Goal: Transaction & Acquisition: Purchase product/service

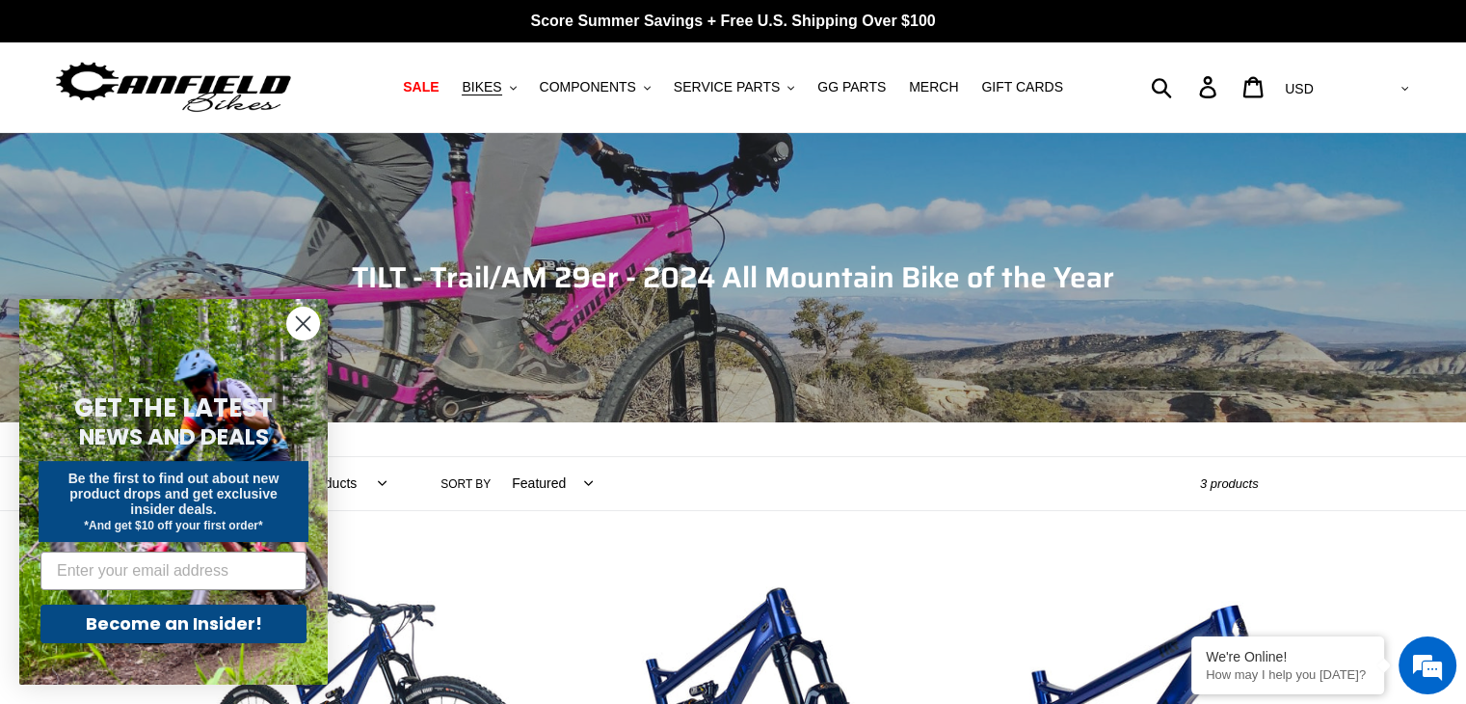
click at [304, 316] on circle "Close dialog" at bounding box center [303, 324] width 32 height 32
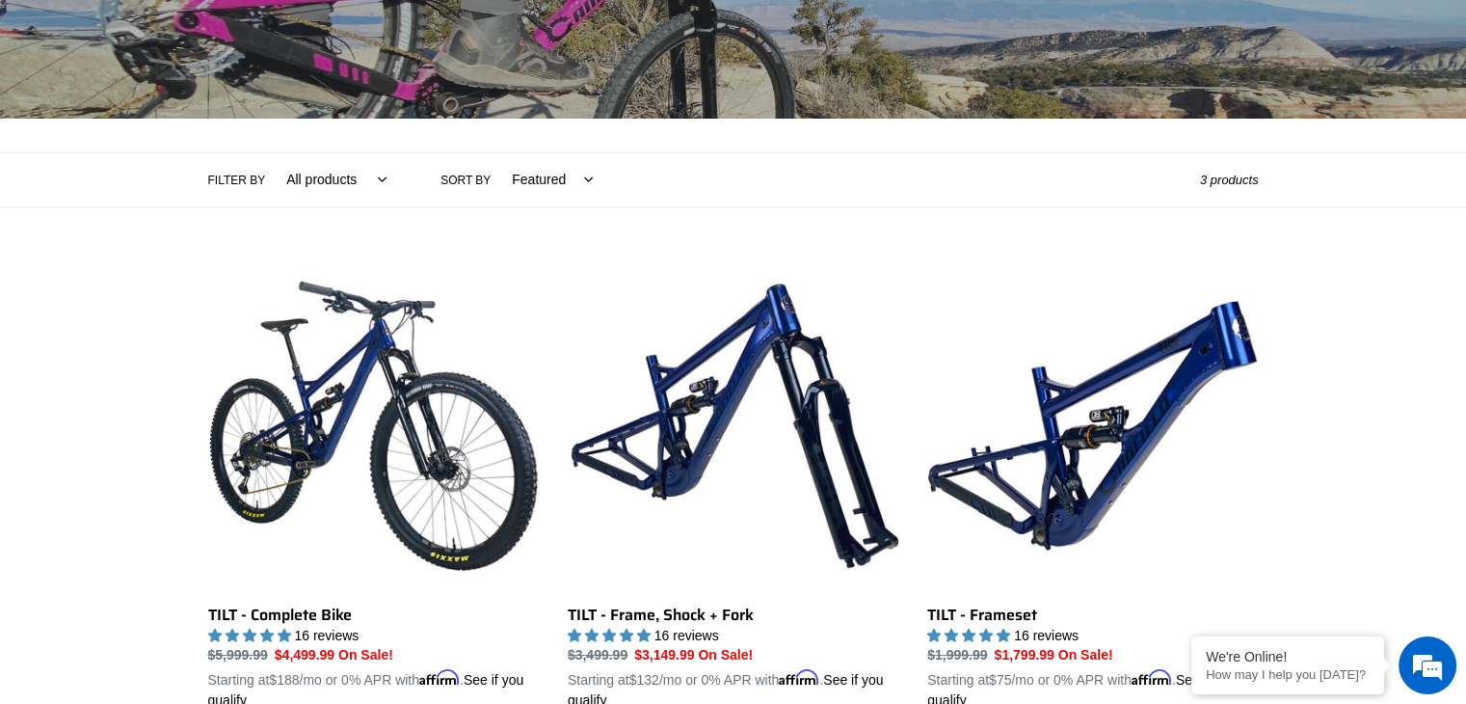
scroll to position [482, 0]
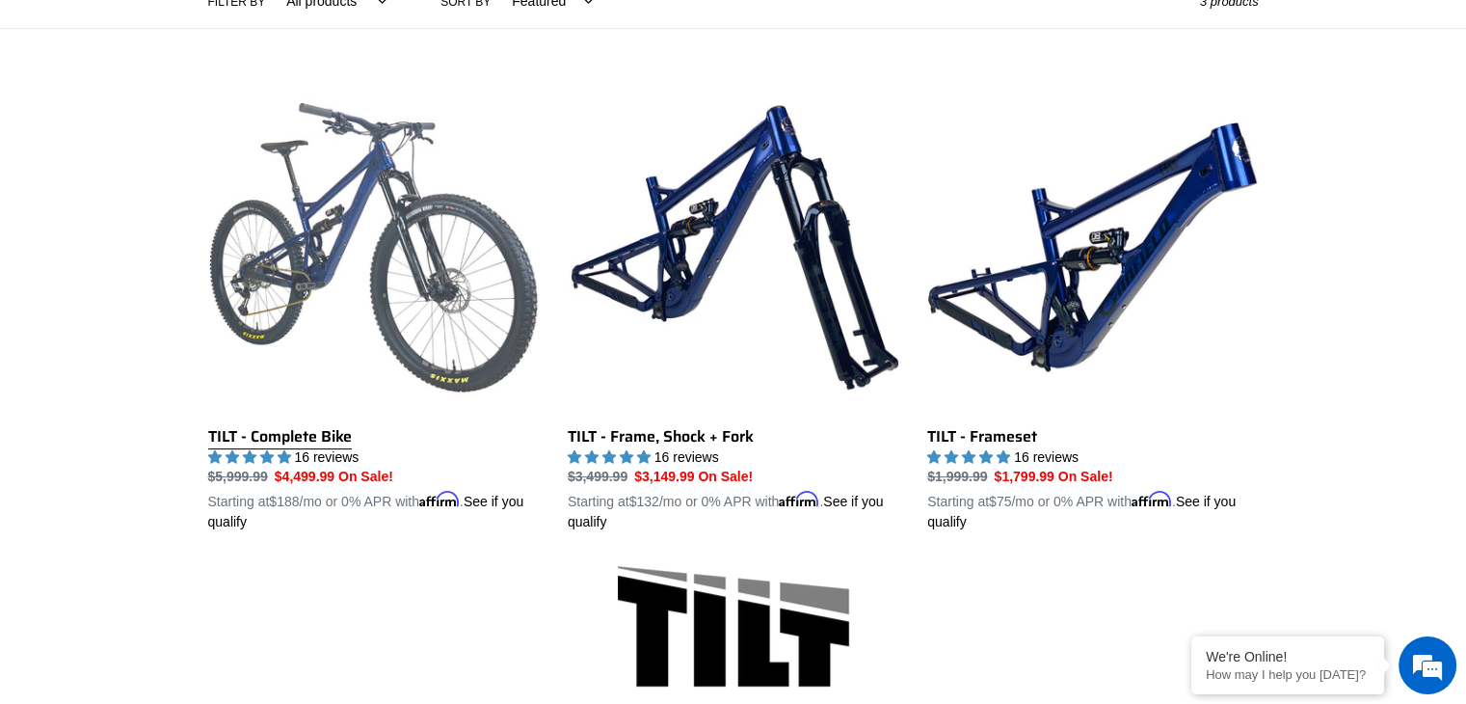
click at [329, 257] on link "TILT - Complete Bike" at bounding box center [373, 307] width 331 height 451
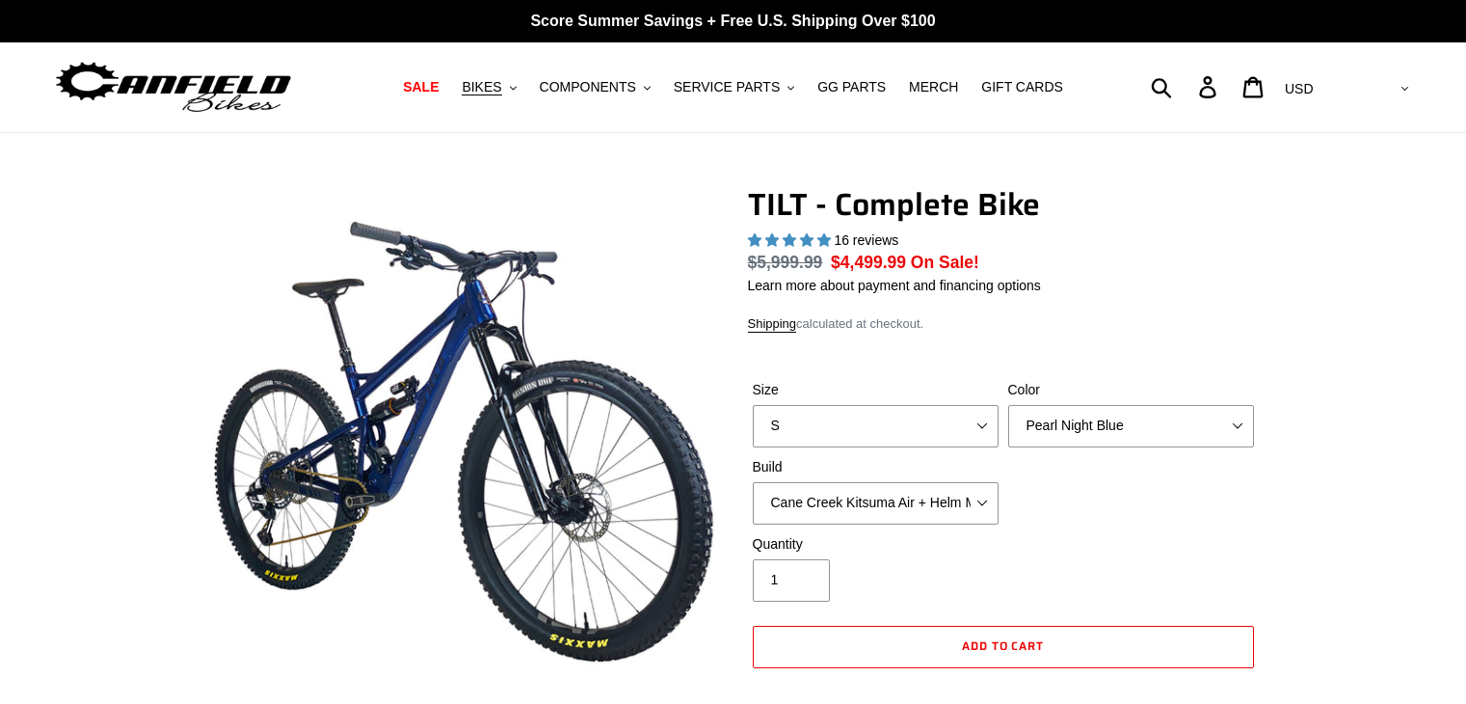
select select "highest-rating"
click at [1091, 424] on div "Color Pearl Night Blue Stealth Silver Raw" at bounding box center [1131, 413] width 255 height 67
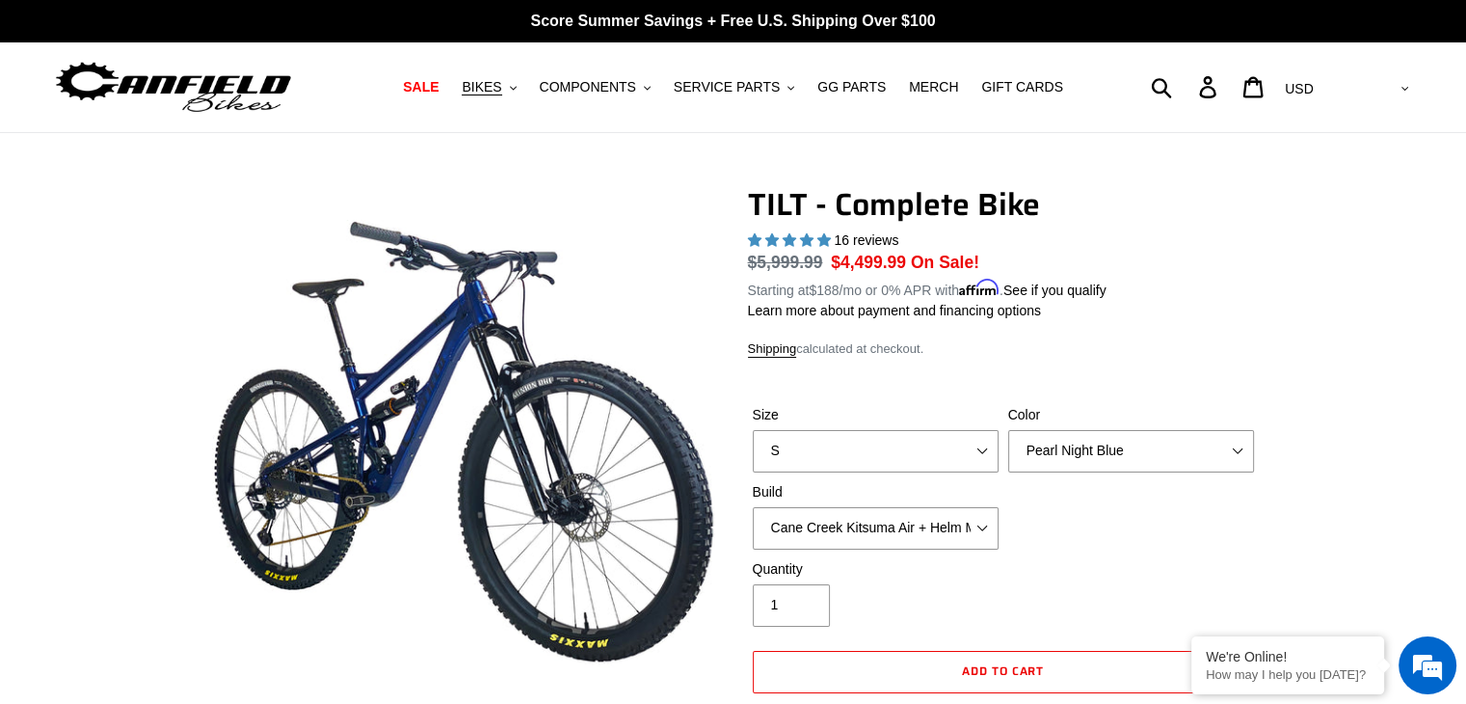
click at [1161, 365] on div "TILT - Complete Bike 16 reviews Regular price $5,999.99 Sale price $4,499.99 On…" at bounding box center [1003, 480] width 511 height 589
click at [939, 526] on select "Cane Creek Kitsuma Air + Helm MKII 140 + SRAM GX Cane Creek Kitsuma Air + Helm …" at bounding box center [876, 528] width 246 height 42
click at [1207, 570] on div "Quantity 1" at bounding box center [1003, 597] width 511 height 77
click at [987, 529] on select "Cane Creek Kitsuma Air + Helm MKII 140 + SRAM GX Cane Creek Kitsuma Air + Helm …" at bounding box center [876, 528] width 246 height 42
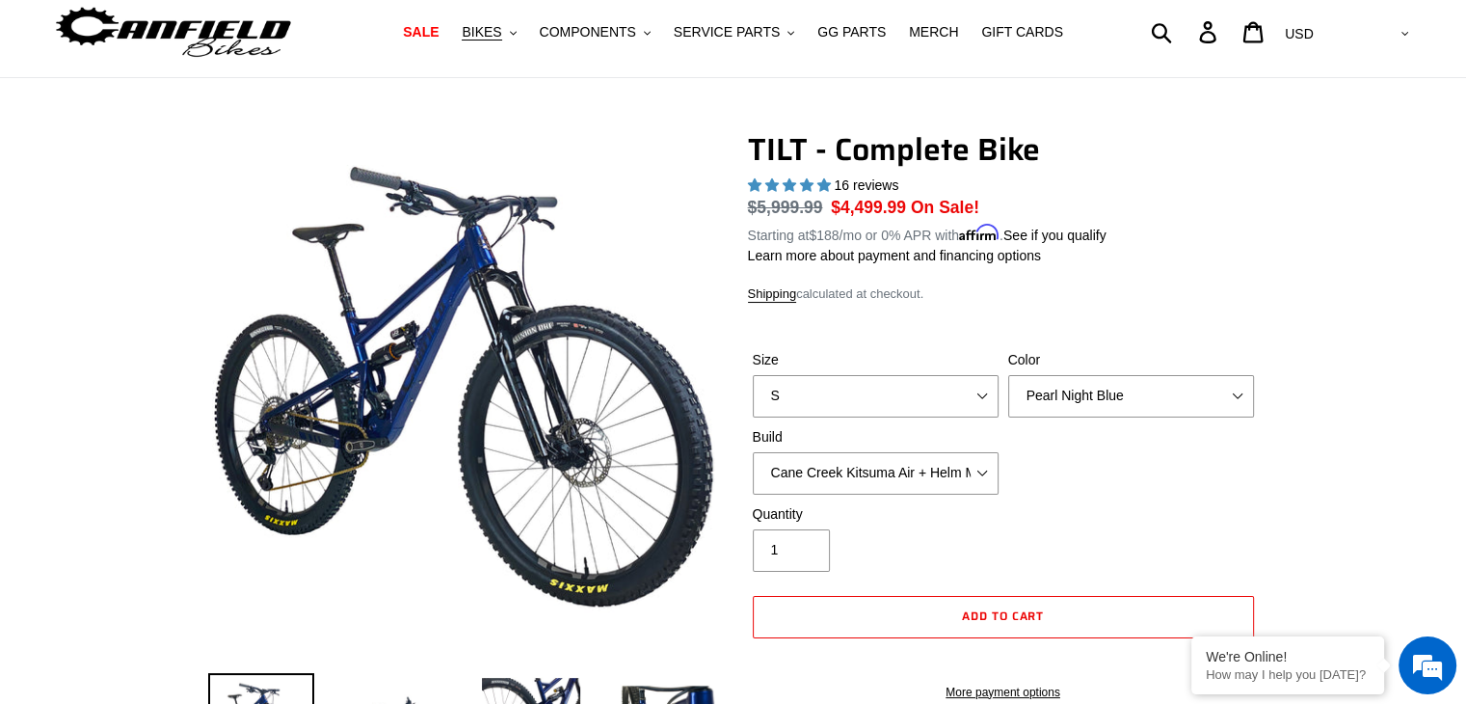
scroll to position [193, 0]
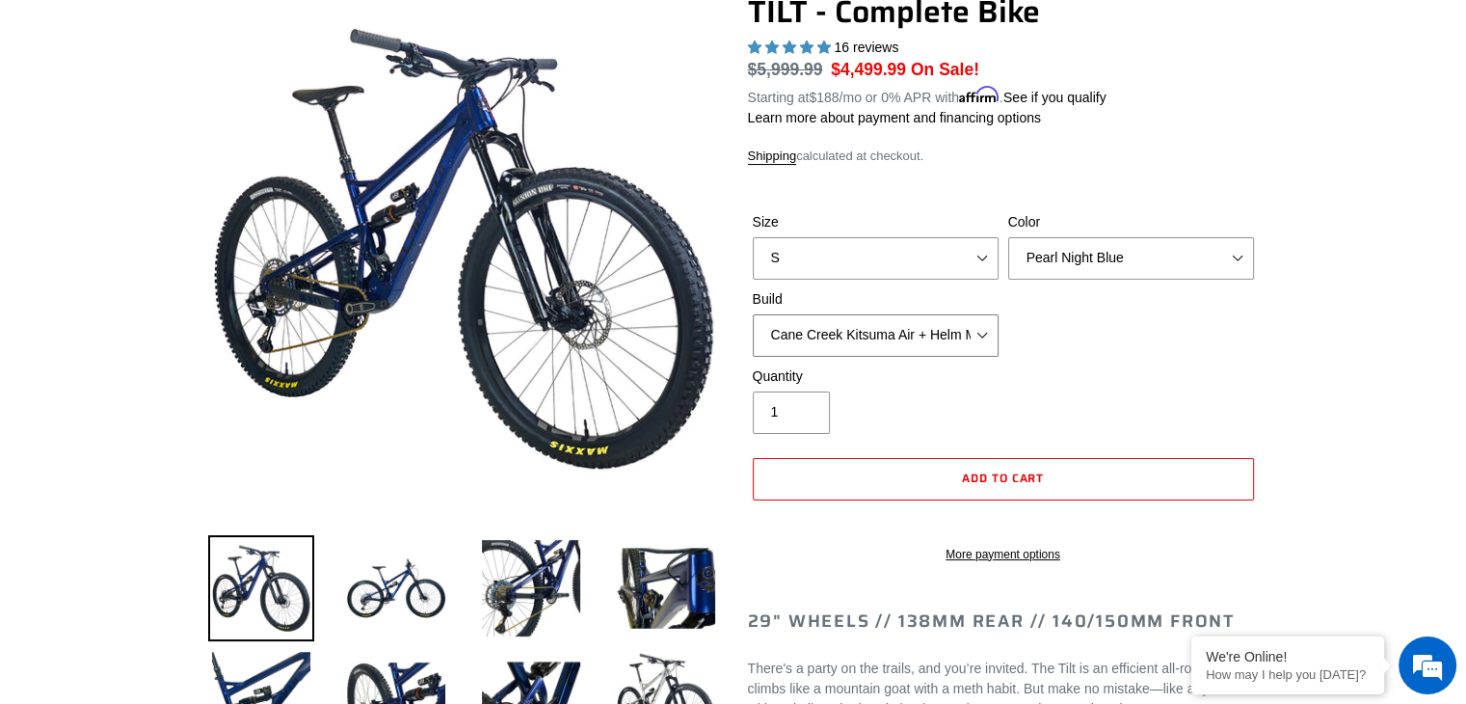
click at [981, 333] on select "Cane Creek Kitsuma Air + Helm MKII 140 + SRAM GX Cane Creek Kitsuma Air + Helm …" at bounding box center [876, 335] width 246 height 42
click at [1154, 313] on div "Size S M L Color Pearl Night Blue Stealth Silver Raw Build Cane Creek Kitsuma A…" at bounding box center [1003, 289] width 511 height 154
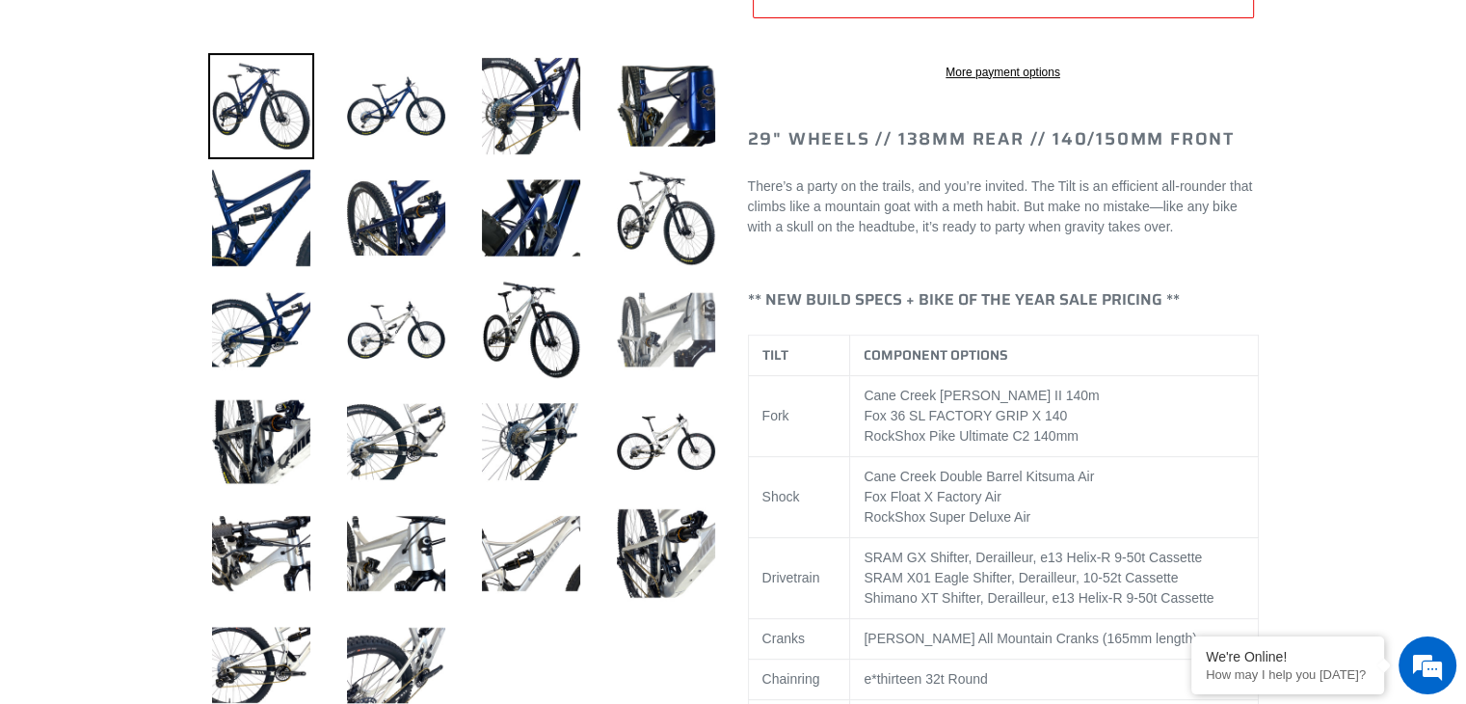
scroll to position [0, 0]
